Goal: Communication & Community: Answer question/provide support

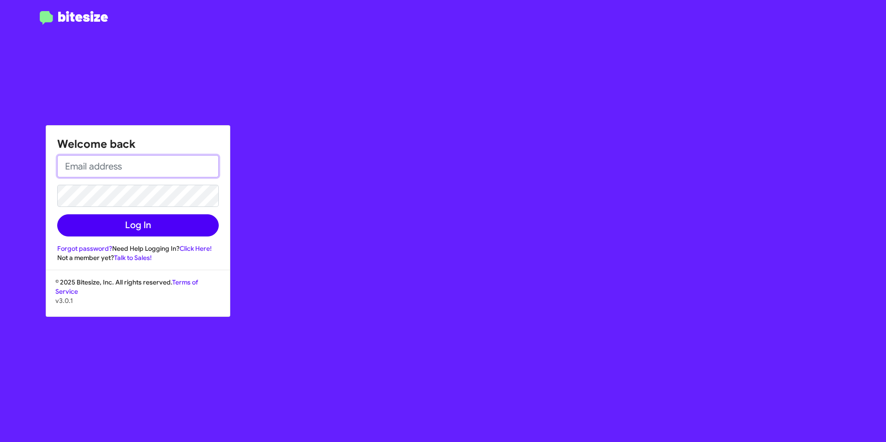
type input "[EMAIL_ADDRESS][DOMAIN_NAME]"
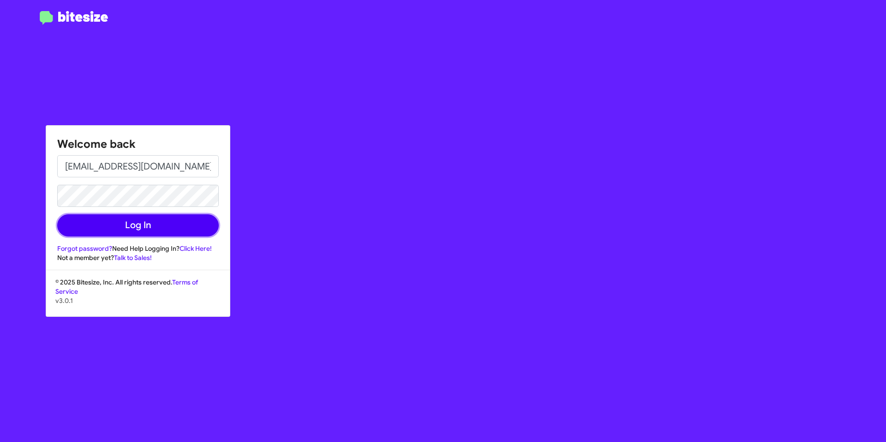
click at [140, 228] on button "Log In" at bounding box center [138, 225] width 162 height 22
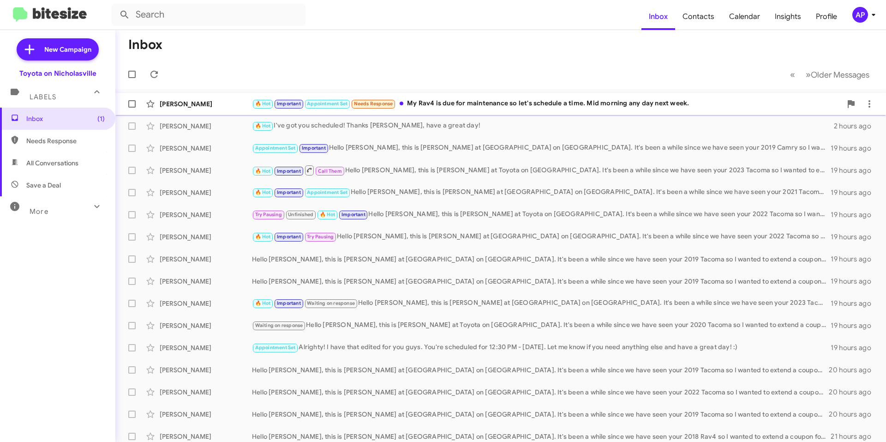
click at [488, 111] on div "[PERSON_NAME] 🔥 Hot Important Appointment Set Needs Response My Rav4 is due for…" at bounding box center [501, 104] width 756 height 18
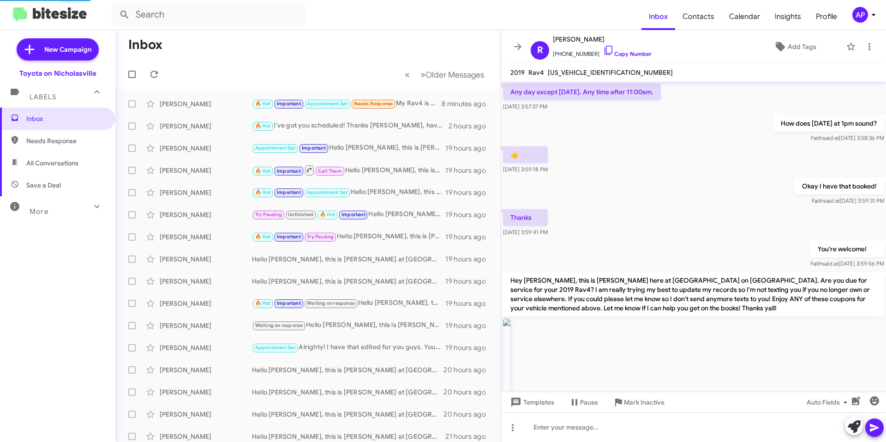
scroll to position [626, 0]
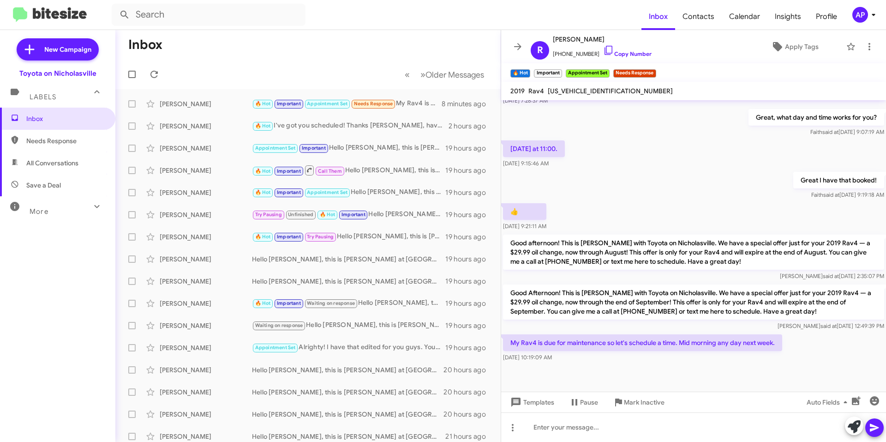
click at [588, 92] on span "[US_VEHICLE_IDENTIFICATION_NUMBER]" at bounding box center [610, 91] width 125 height 8
copy span "[US_VEHICLE_IDENTIFICATION_NUMBER]"
click at [604, 424] on div at bounding box center [693, 427] width 385 height 30
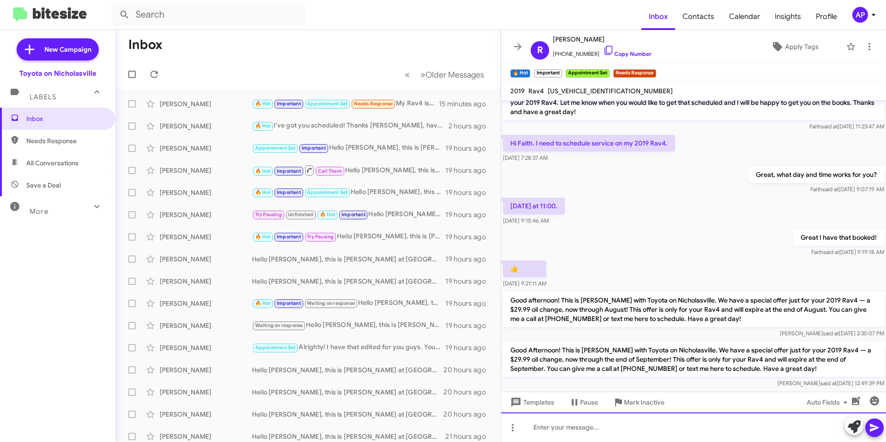
scroll to position [1898, 0]
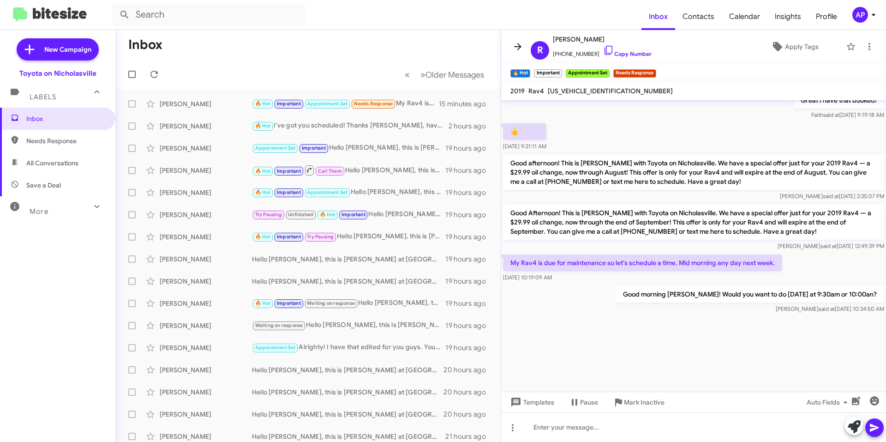
click at [520, 48] on icon at bounding box center [517, 46] width 11 height 11
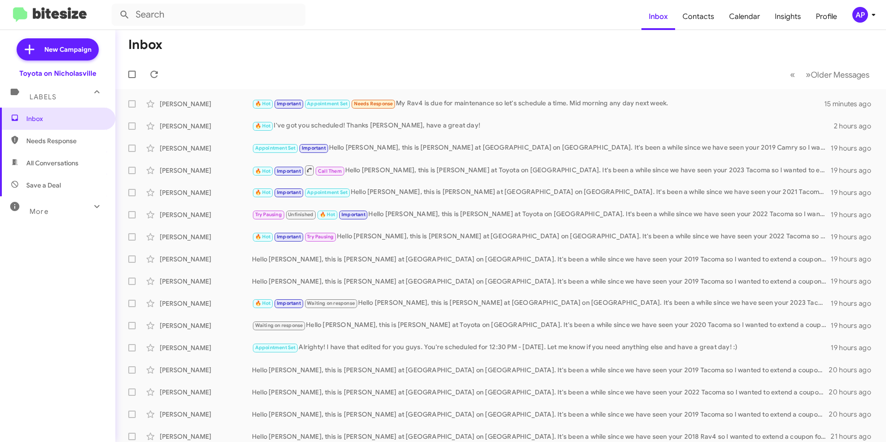
click at [89, 163] on span "All Conversations" at bounding box center [57, 163] width 115 height 22
type input "in:all-conversations"
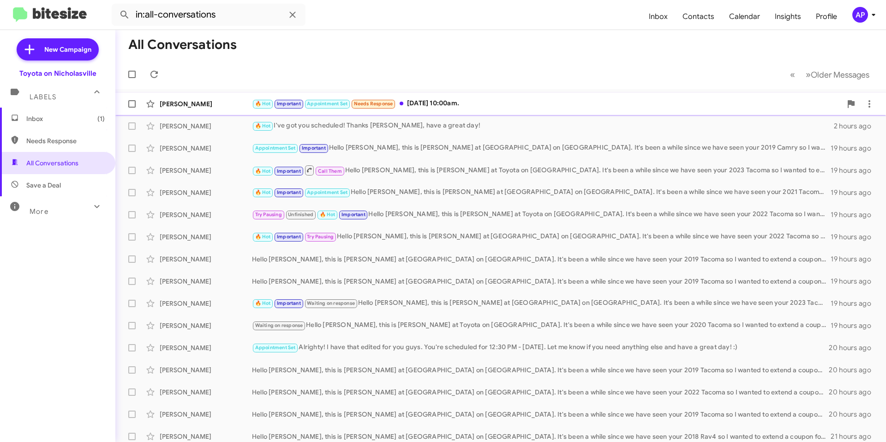
click at [491, 108] on div "🔥 Hot Important Appointment Set Needs Response [DATE] 10:00am." at bounding box center [547, 103] width 590 height 11
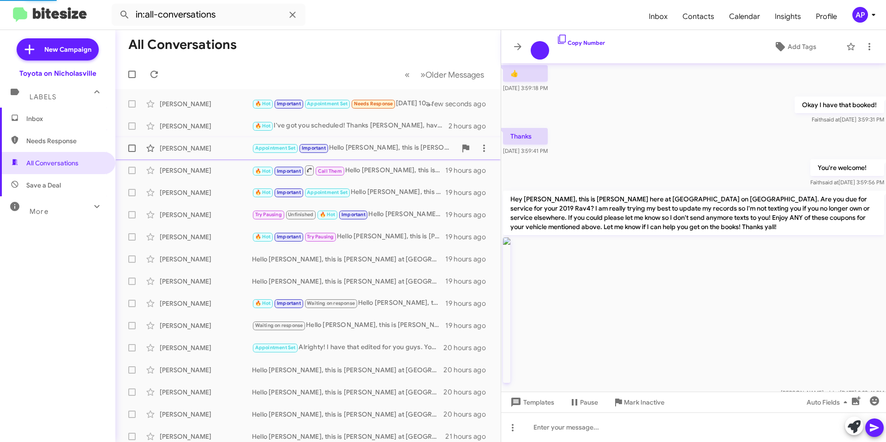
scroll to position [608, 0]
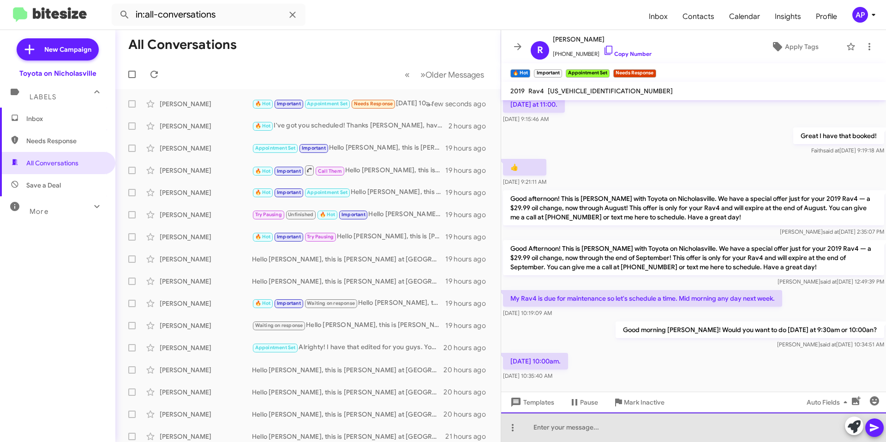
click at [531, 424] on div at bounding box center [693, 427] width 385 height 30
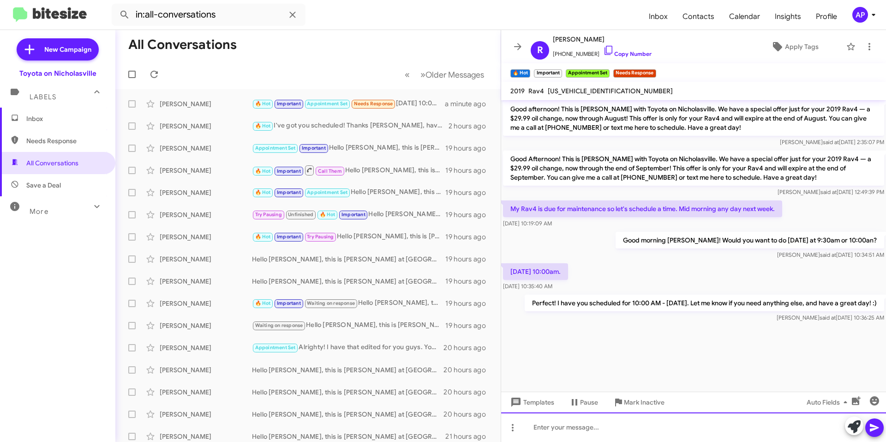
scroll to position [2658, 0]
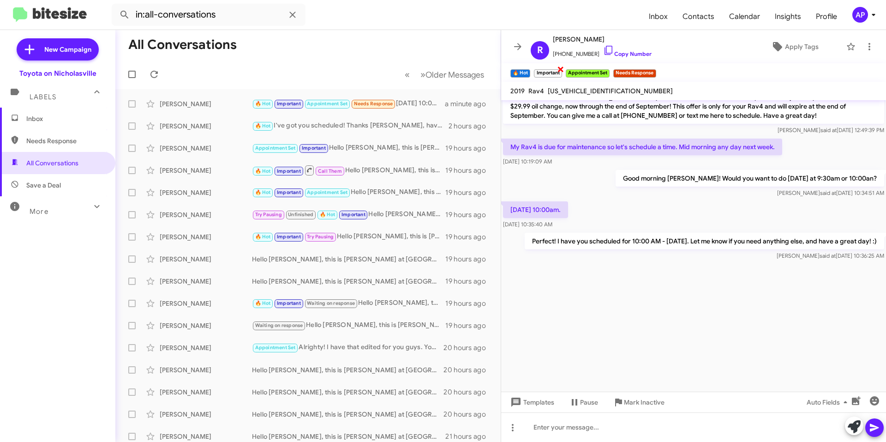
click at [563, 71] on span "×" at bounding box center [560, 68] width 7 height 11
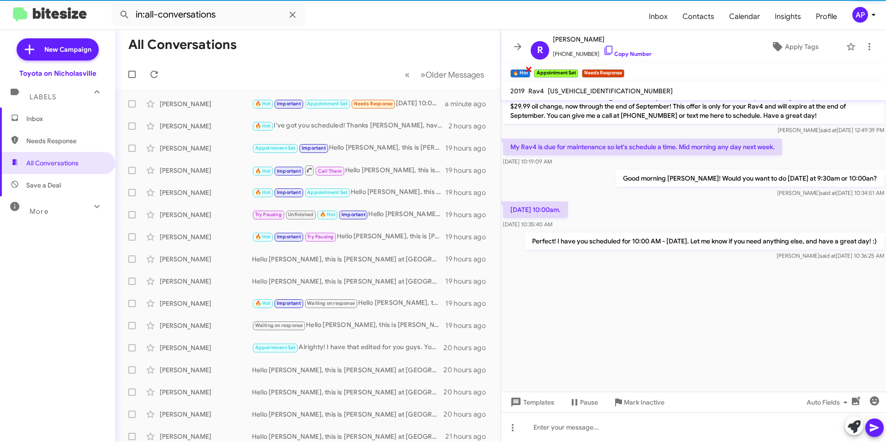
click at [529, 71] on span "×" at bounding box center [528, 68] width 7 height 11
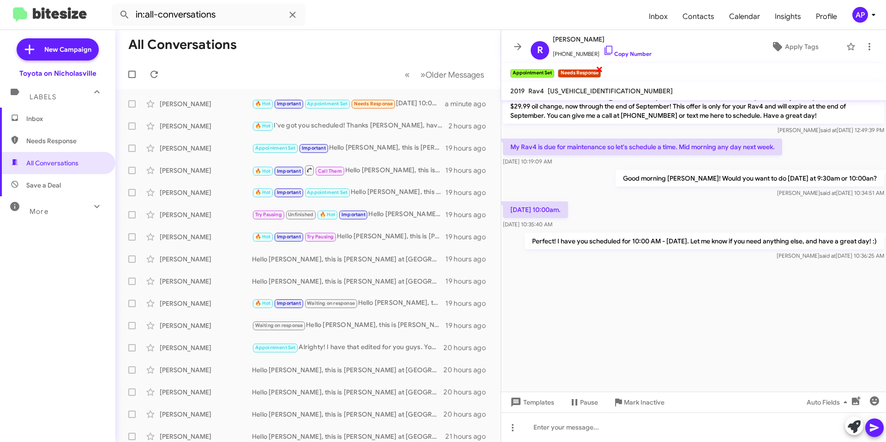
click at [601, 68] on span "×" at bounding box center [599, 68] width 7 height 11
click at [523, 50] on span at bounding box center [518, 46] width 18 height 11
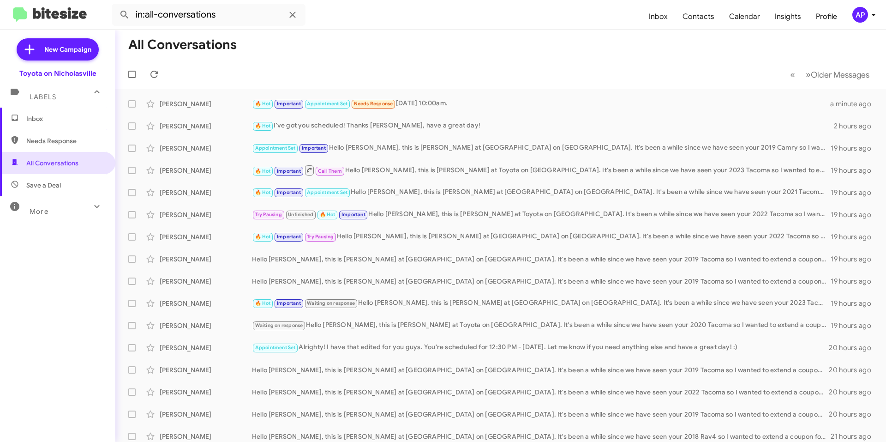
click at [54, 124] on span "Inbox" at bounding box center [57, 119] width 115 height 22
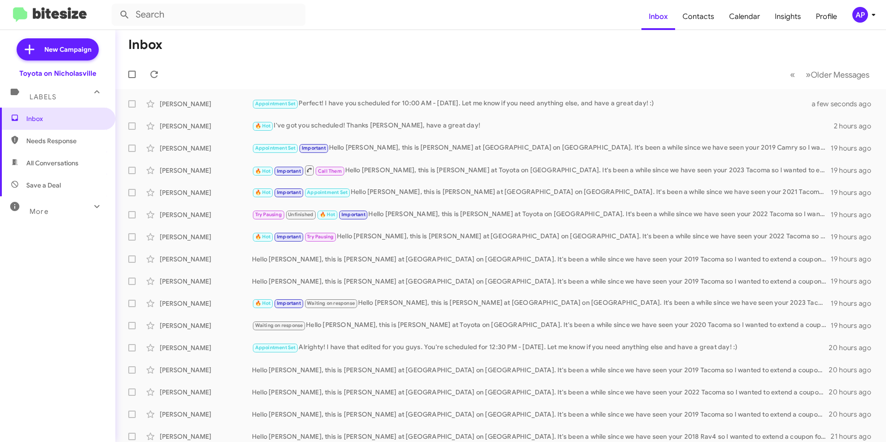
click at [68, 168] on span "All Conversations" at bounding box center [57, 163] width 115 height 22
type input "in:all-conversations"
